Goal: Task Accomplishment & Management: Use online tool/utility

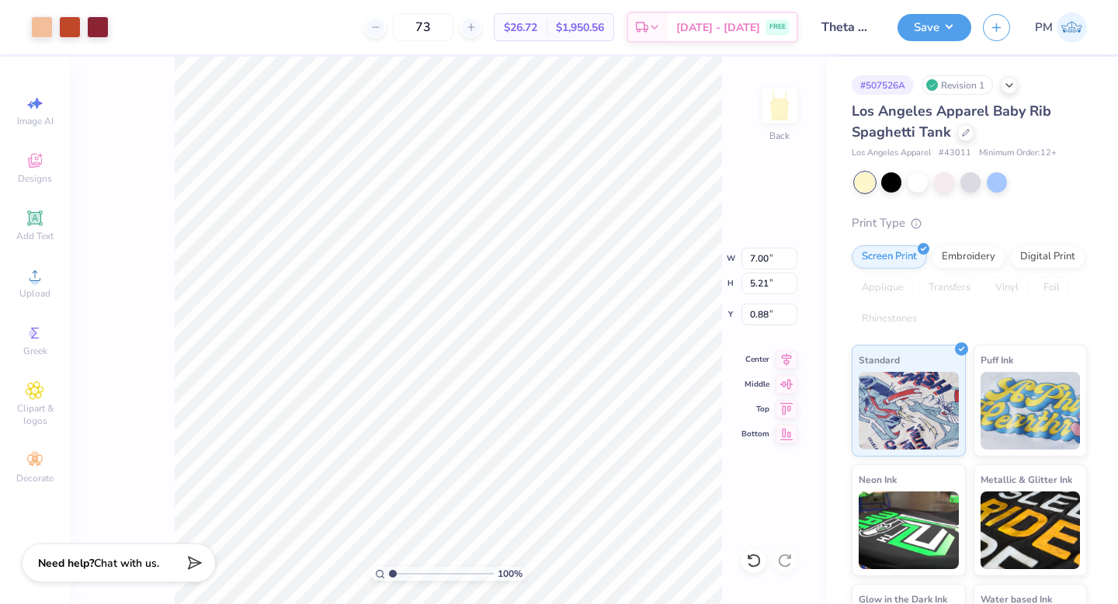
type input "0.88"
click at [749, 561] on icon at bounding box center [754, 561] width 16 height 16
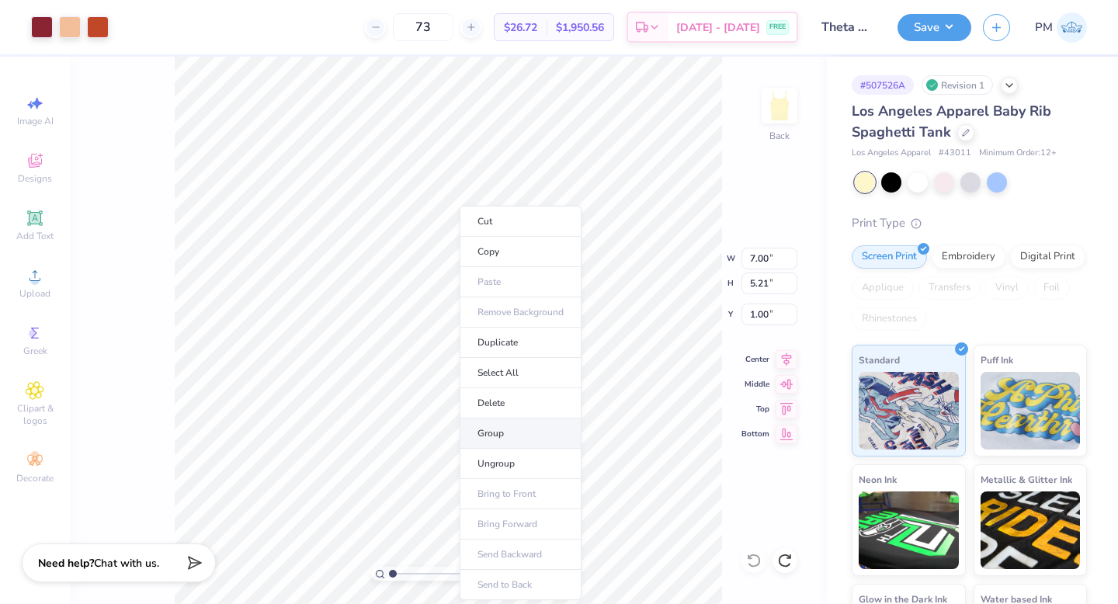
click at [507, 433] on li "Group" at bounding box center [521, 434] width 122 height 30
type input "2.76"
type input "8.21"
type input "6.11"
type input "1.63"
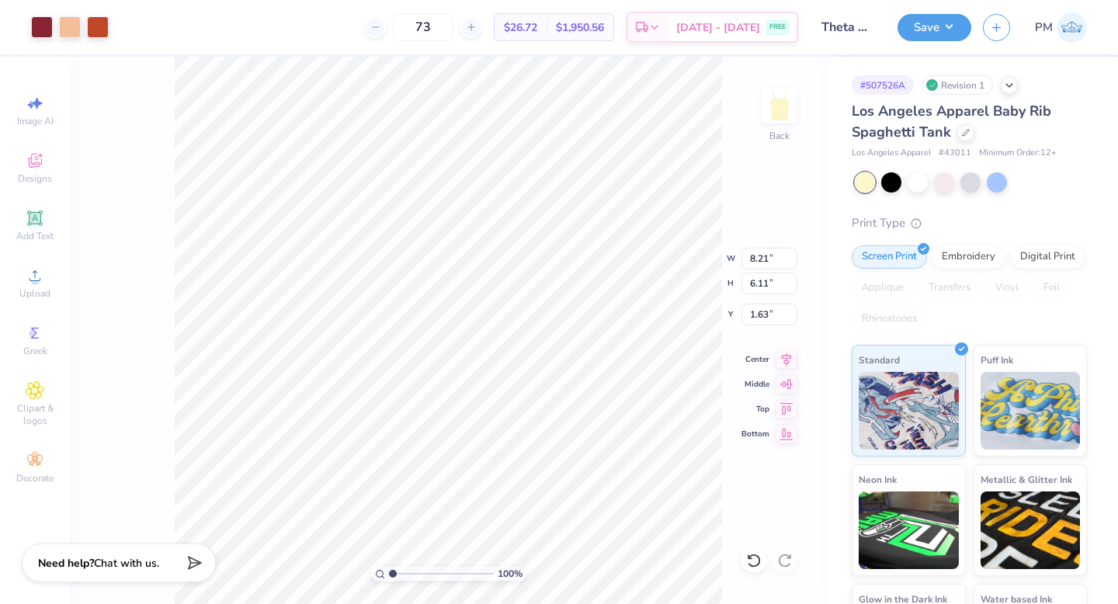
type input "1.79"
type input "1.68"
type input "8.45"
type input "6.29"
type input "1.54"
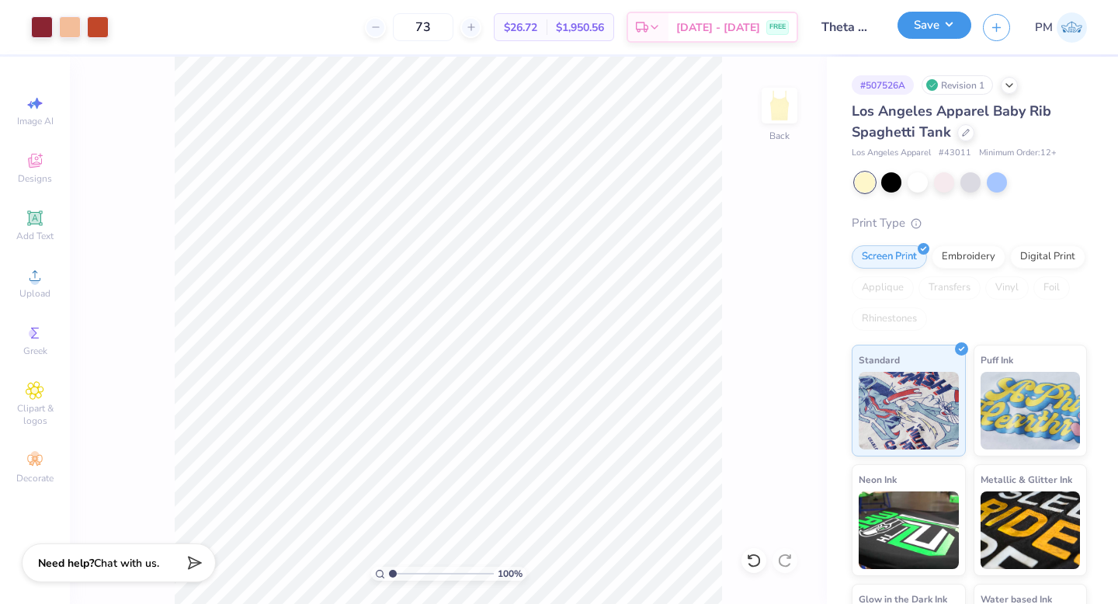
click at [920, 28] on button "Save" at bounding box center [935, 25] width 74 height 27
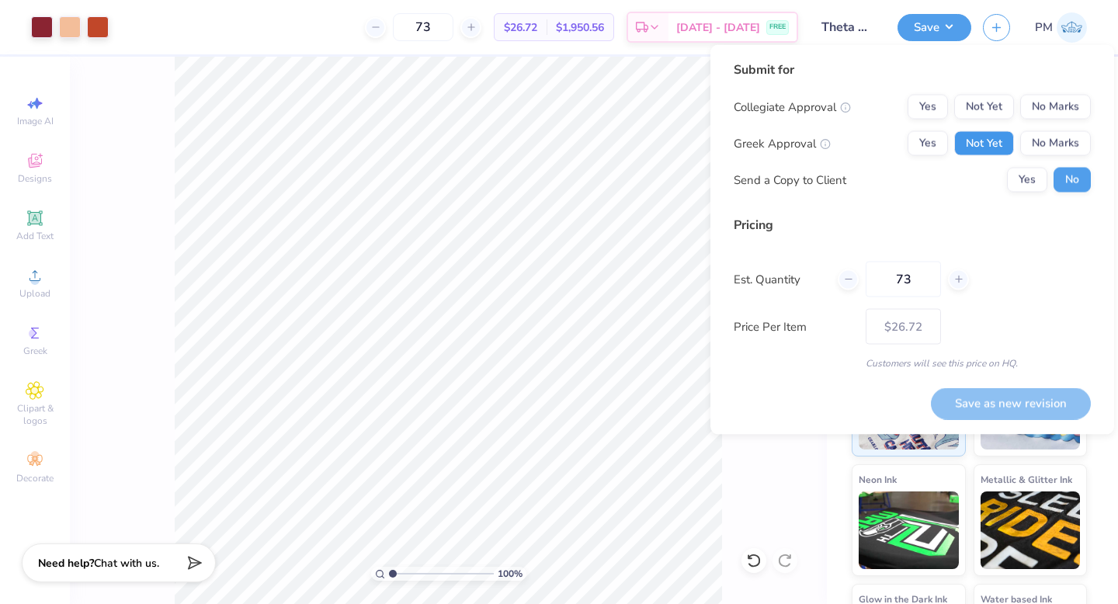
click at [972, 144] on button "Not Yet" at bounding box center [984, 143] width 60 height 25
click at [1049, 113] on button "No Marks" at bounding box center [1055, 107] width 71 height 25
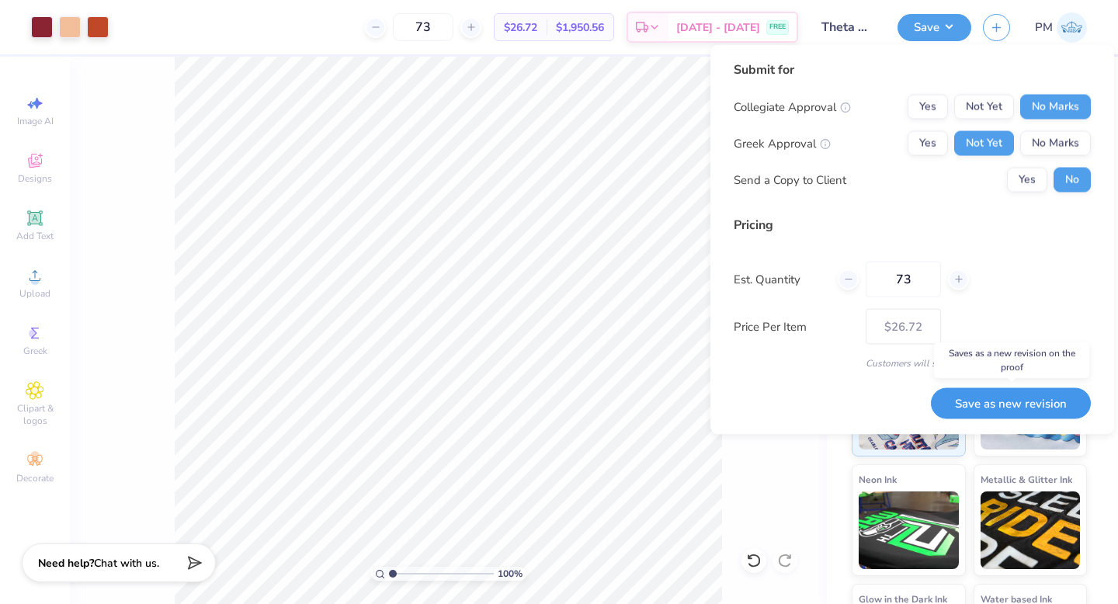
click at [984, 413] on button "Save as new revision" at bounding box center [1011, 404] width 160 height 32
type input "$26.72"
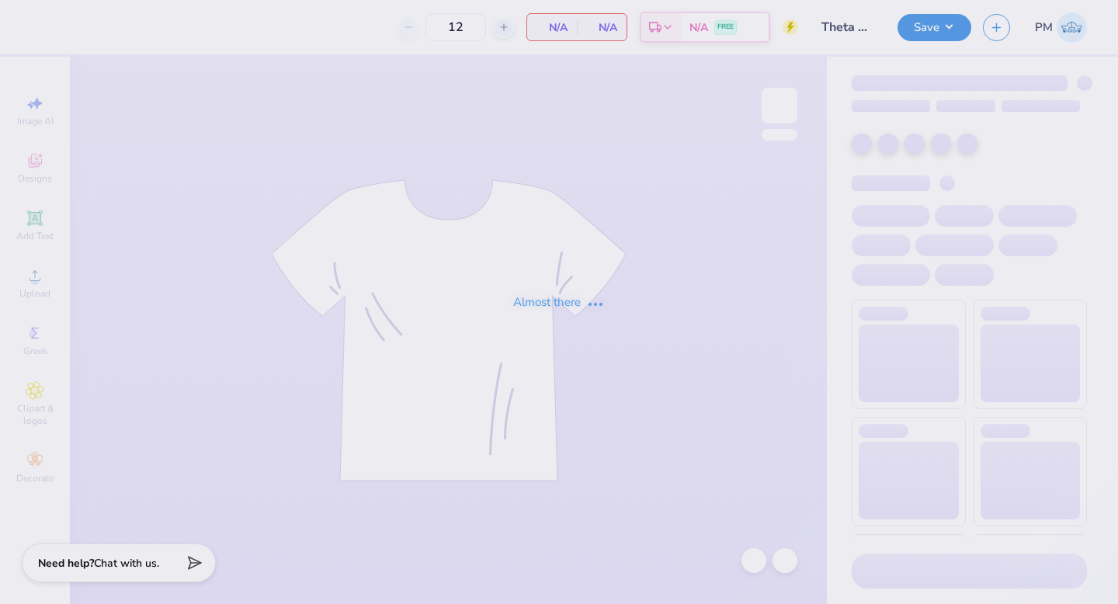
type input "73"
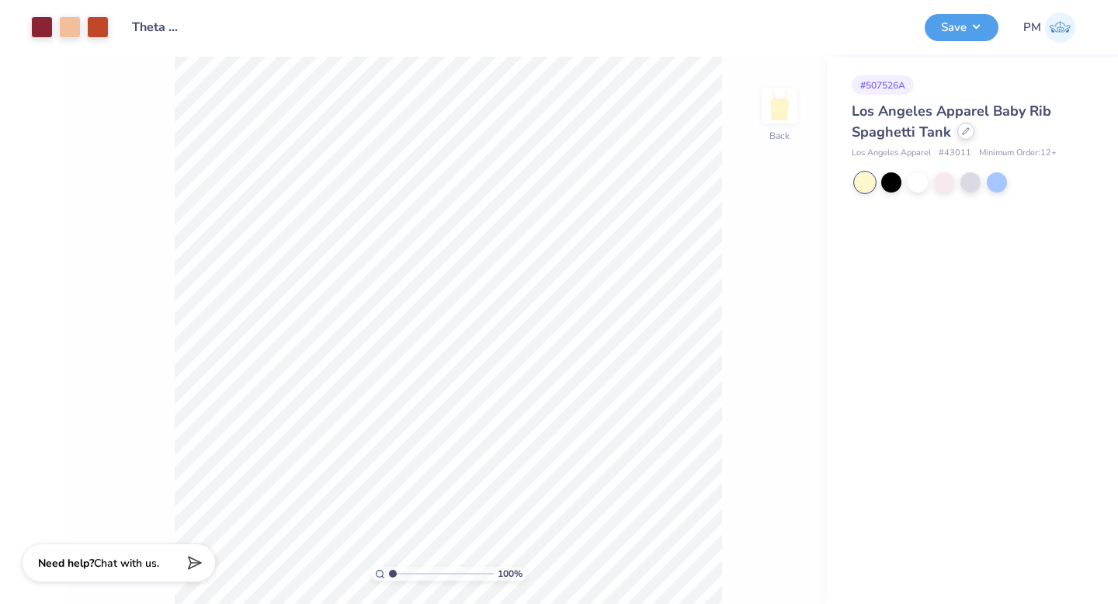
click at [964, 129] on icon at bounding box center [966, 131] width 8 height 8
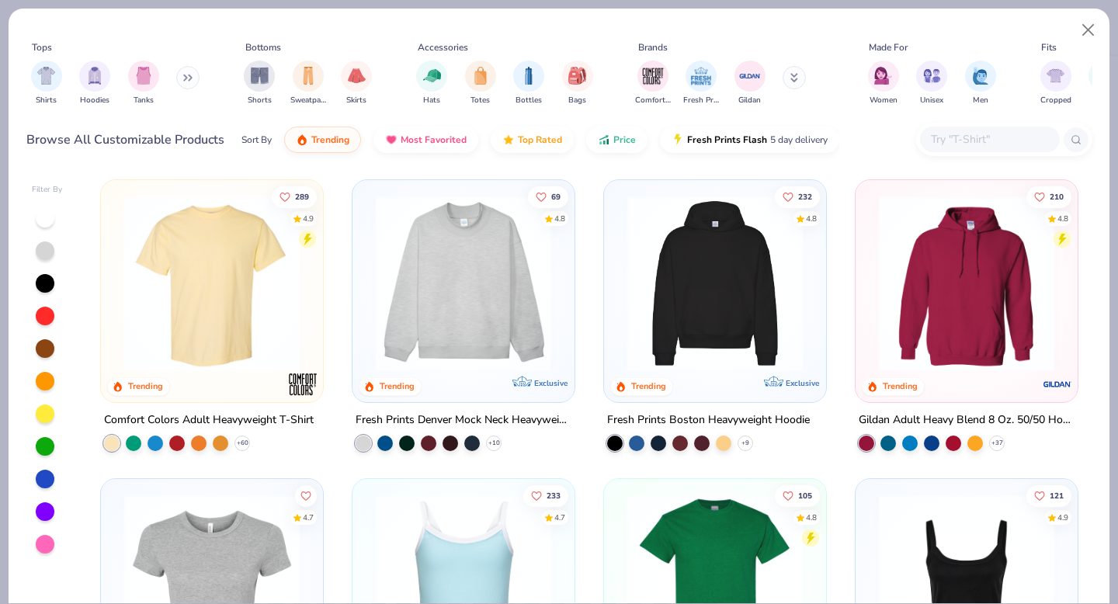
click at [287, 253] on img at bounding box center [211, 284] width 191 height 176
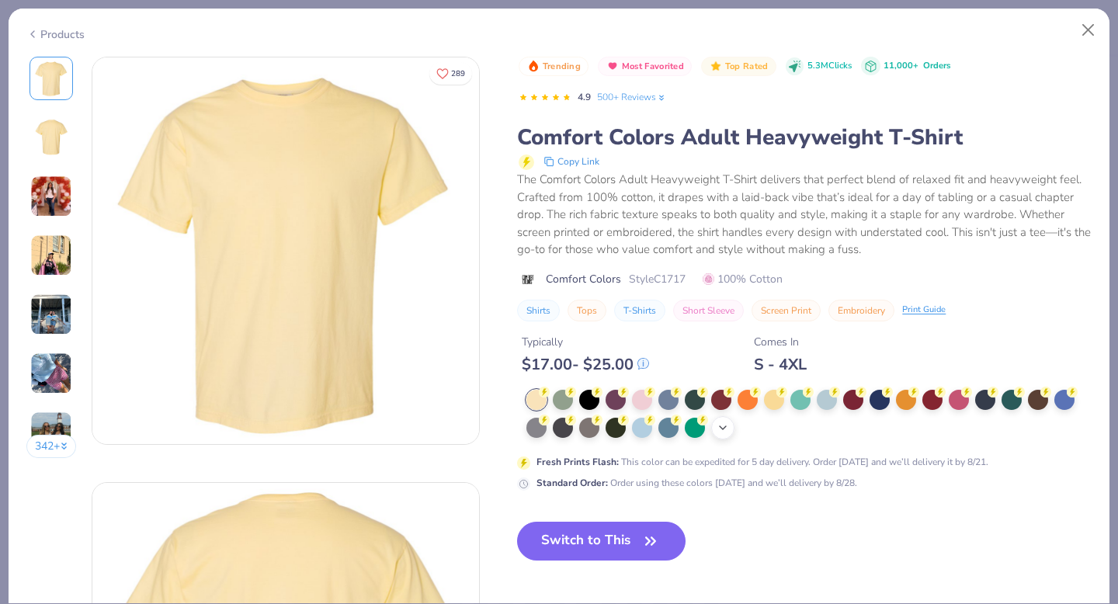
click at [721, 399] on div at bounding box center [721, 400] width 20 height 20
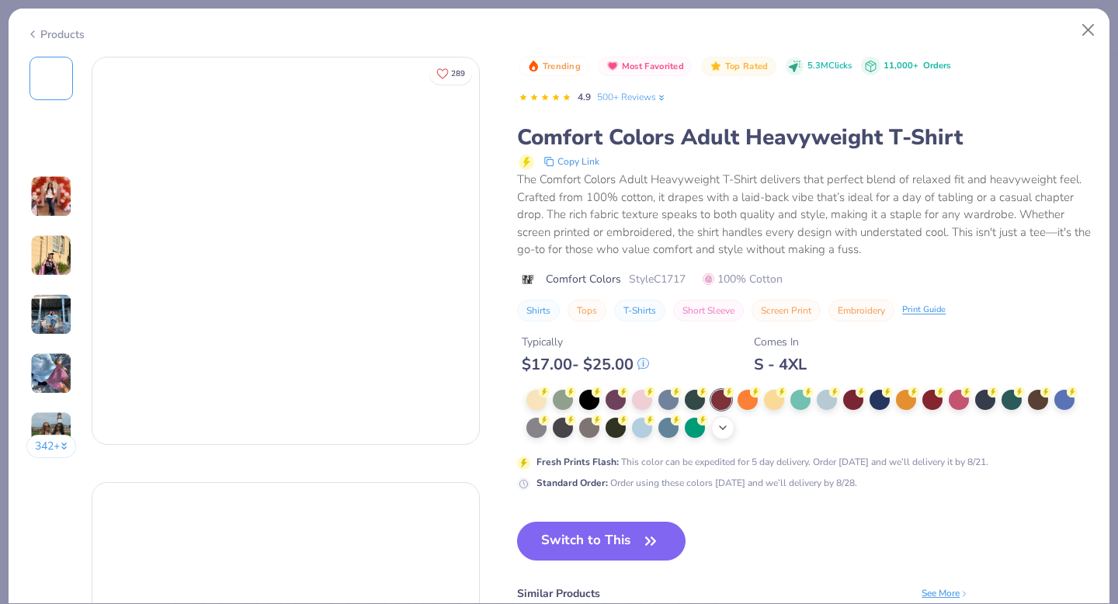
click at [720, 433] on icon at bounding box center [723, 428] width 12 height 12
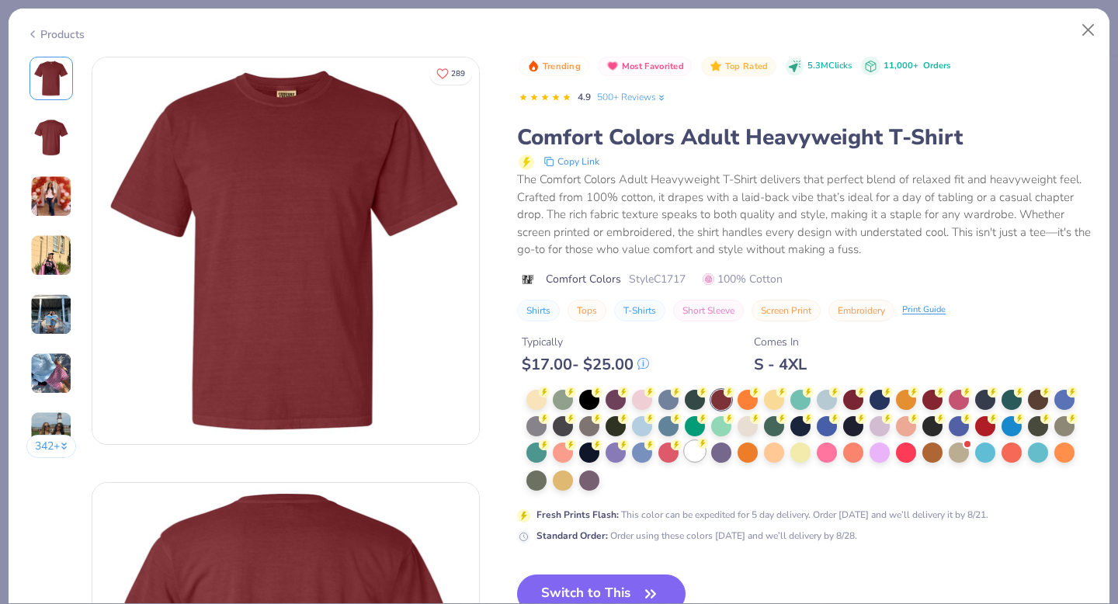
click at [690, 458] on div at bounding box center [695, 451] width 20 height 20
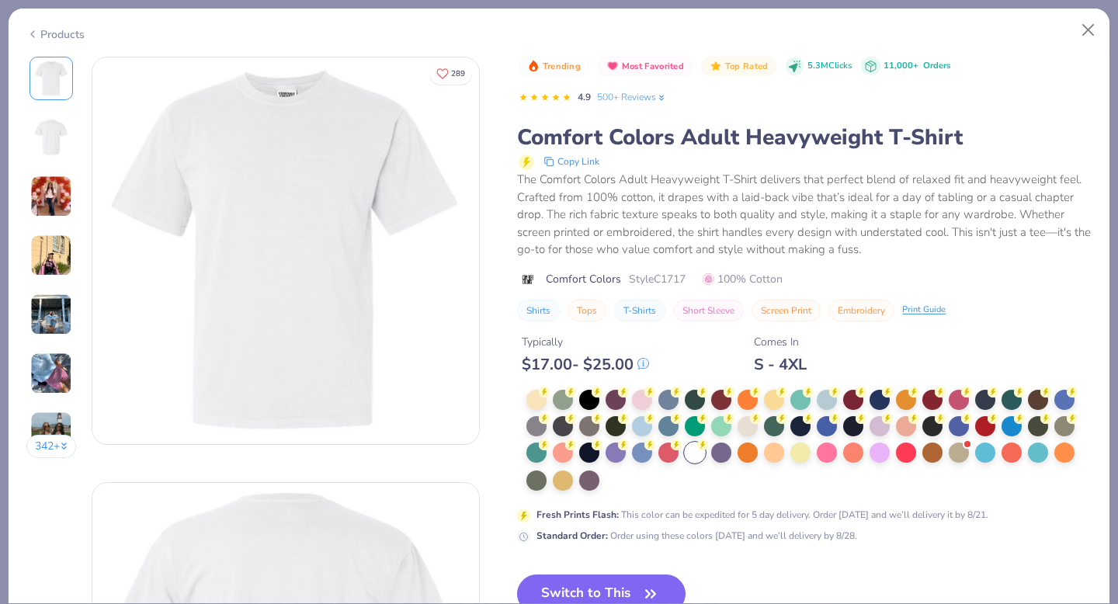
scroll to position [38, 0]
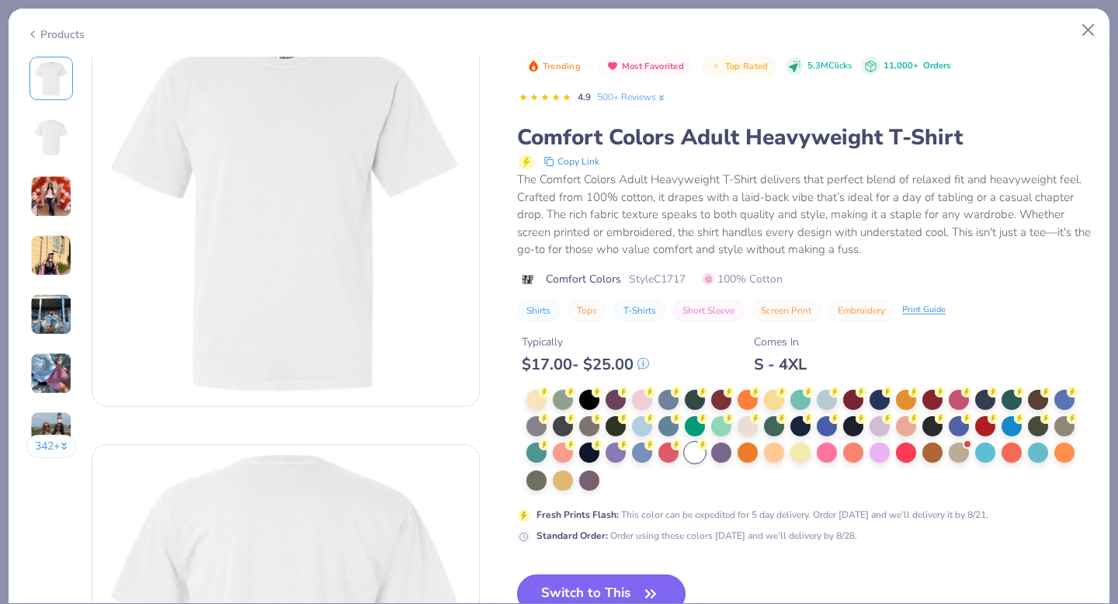
click at [599, 589] on button "Switch to This" at bounding box center [601, 594] width 169 height 39
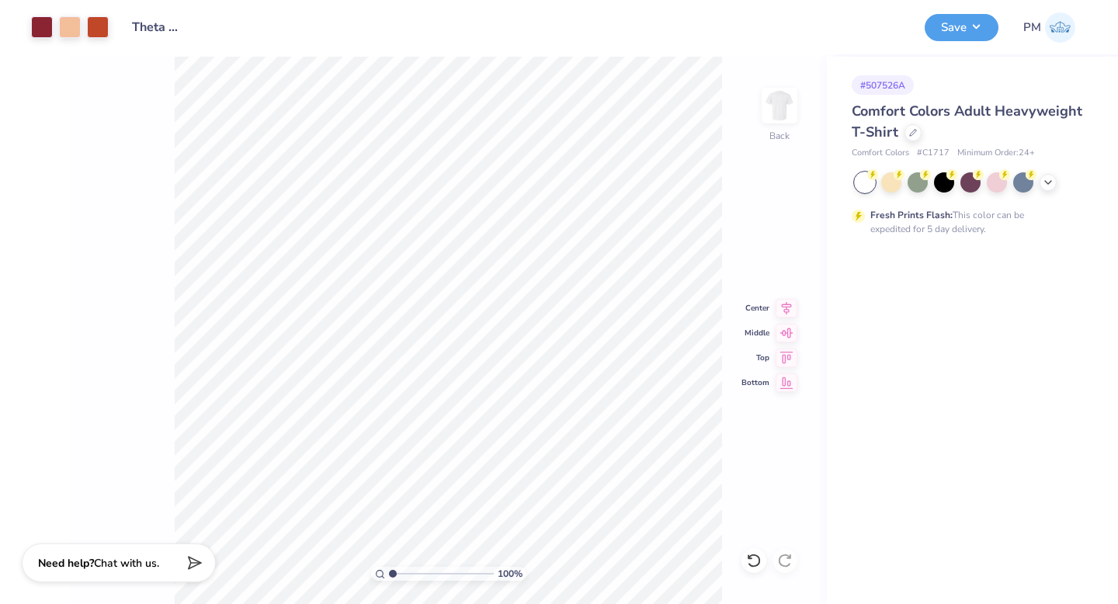
click at [582, 49] on div "Design Title Theta Bid Day Tanks" at bounding box center [516, 27] width 793 height 54
click at [948, 27] on button "Save" at bounding box center [962, 25] width 74 height 27
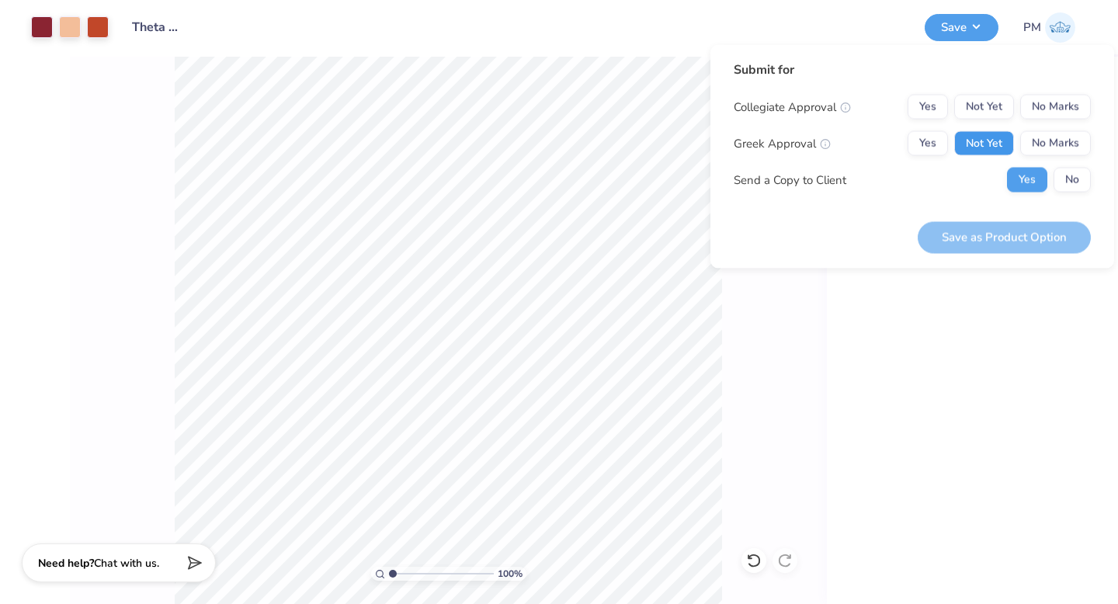
click at [989, 137] on button "Not Yet" at bounding box center [984, 143] width 60 height 25
click at [1041, 117] on button "No Marks" at bounding box center [1055, 107] width 71 height 25
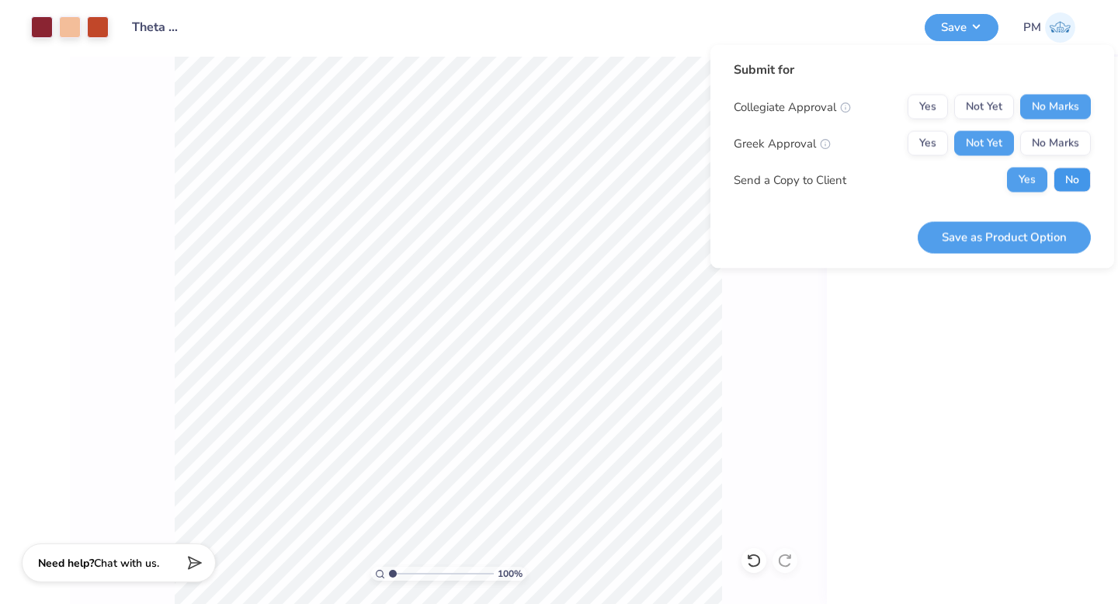
click at [1079, 185] on button "No" at bounding box center [1072, 180] width 37 height 25
click at [1044, 233] on button "Save as Product Option" at bounding box center [1004, 237] width 173 height 32
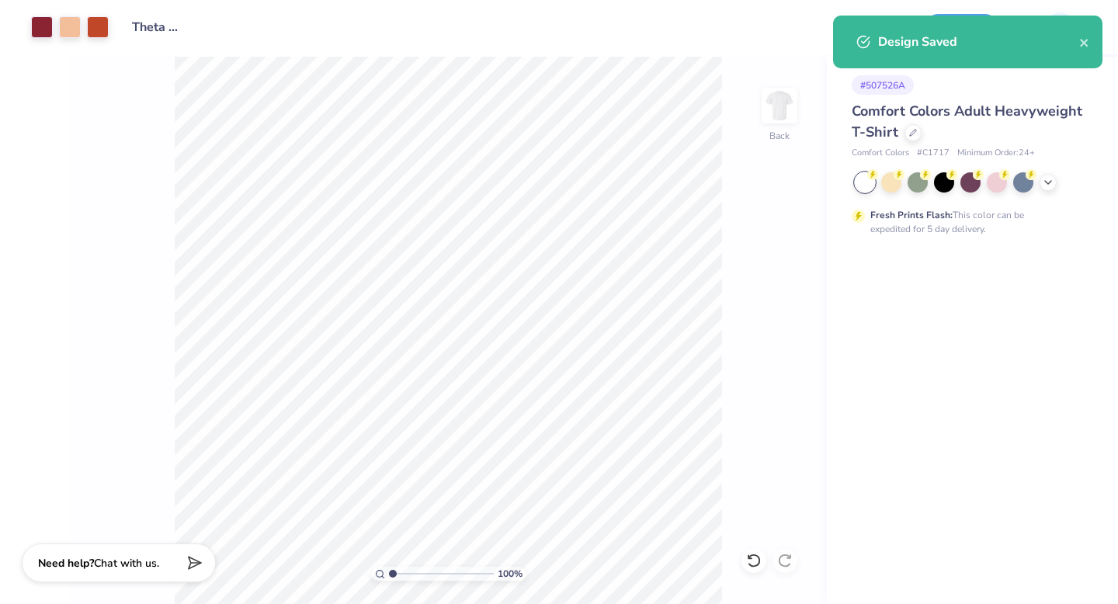
click at [931, 30] on div "Design Saved" at bounding box center [967, 42] width 269 height 53
